Goal: Find specific page/section: Find specific page/section

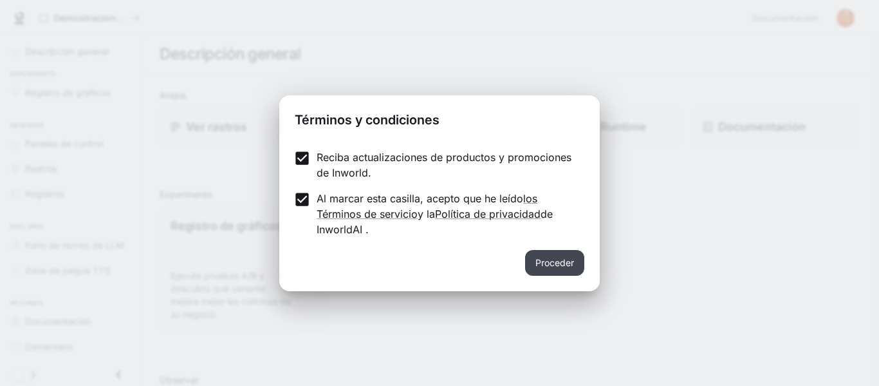
click at [561, 262] on font "Proceder" at bounding box center [555, 262] width 39 height 11
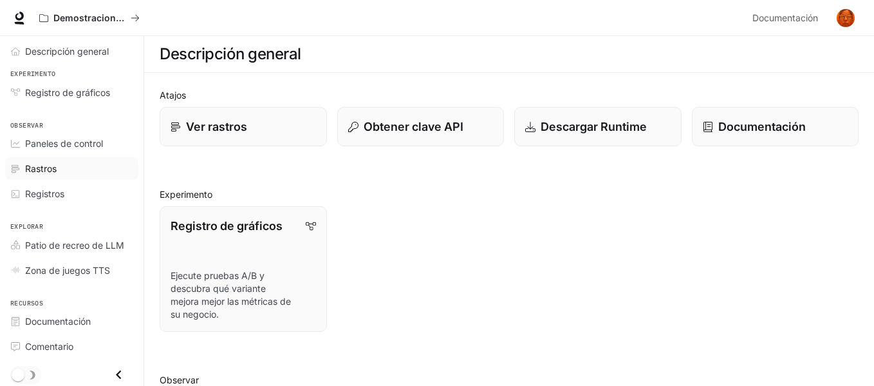
click at [45, 165] on font "Rastros" at bounding box center [41, 168] width 32 height 11
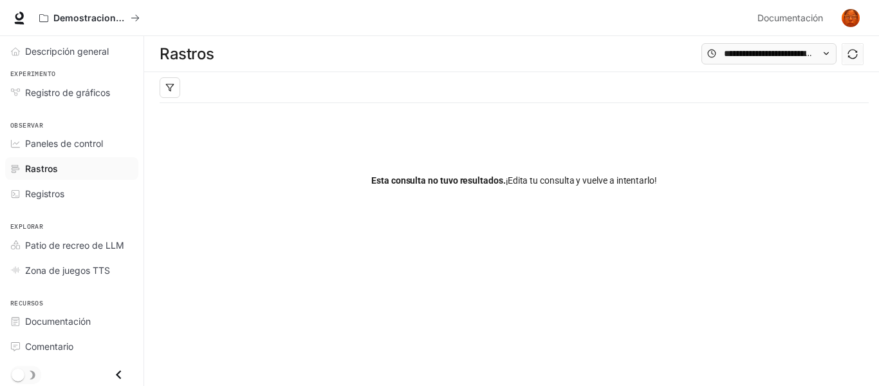
click at [212, 87] on div at bounding box center [515, 87] width 710 height 31
